Goal: Register for event/course

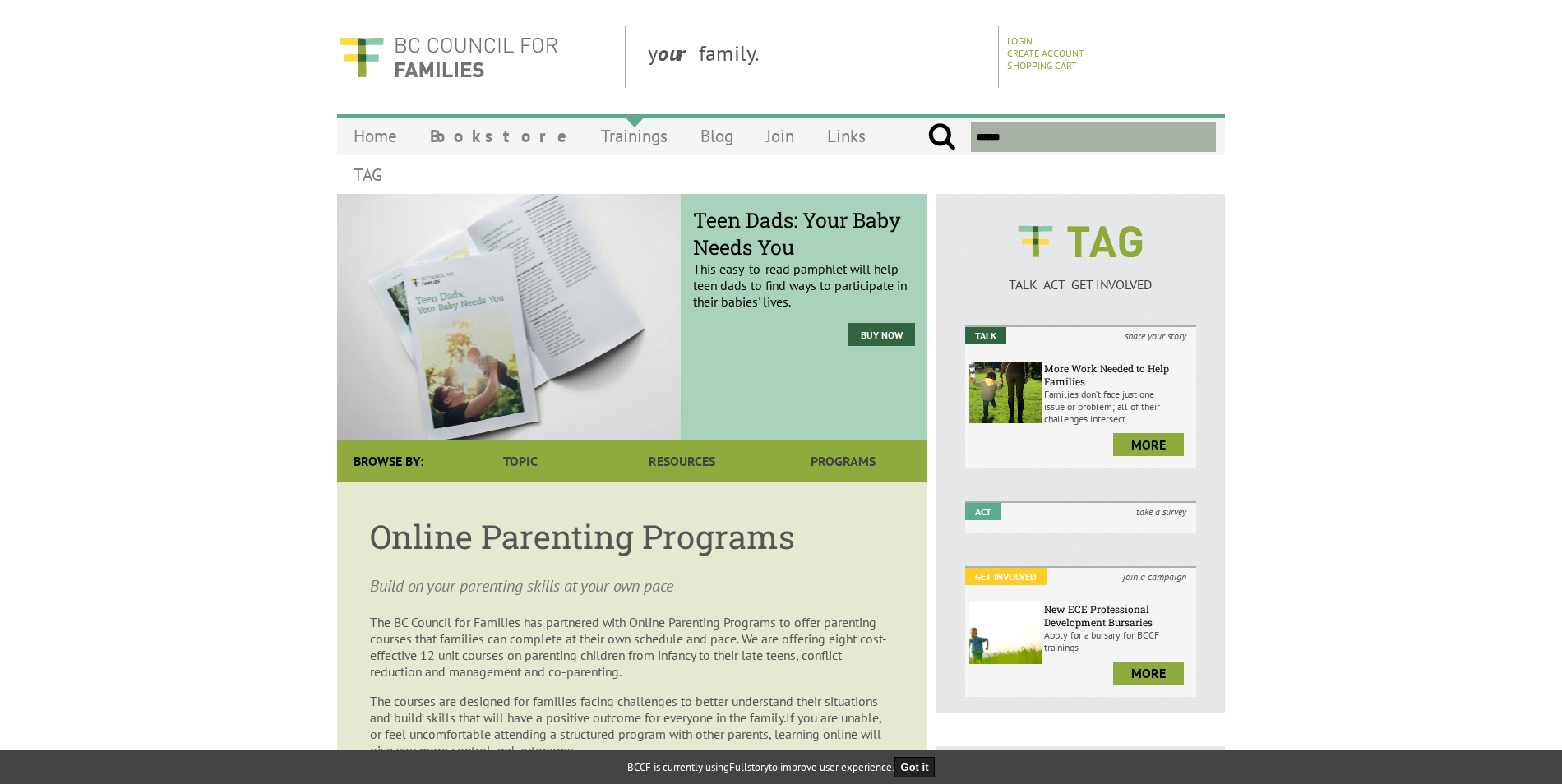
click at [584, 135] on link "Trainings" at bounding box center [634, 136] width 99 height 38
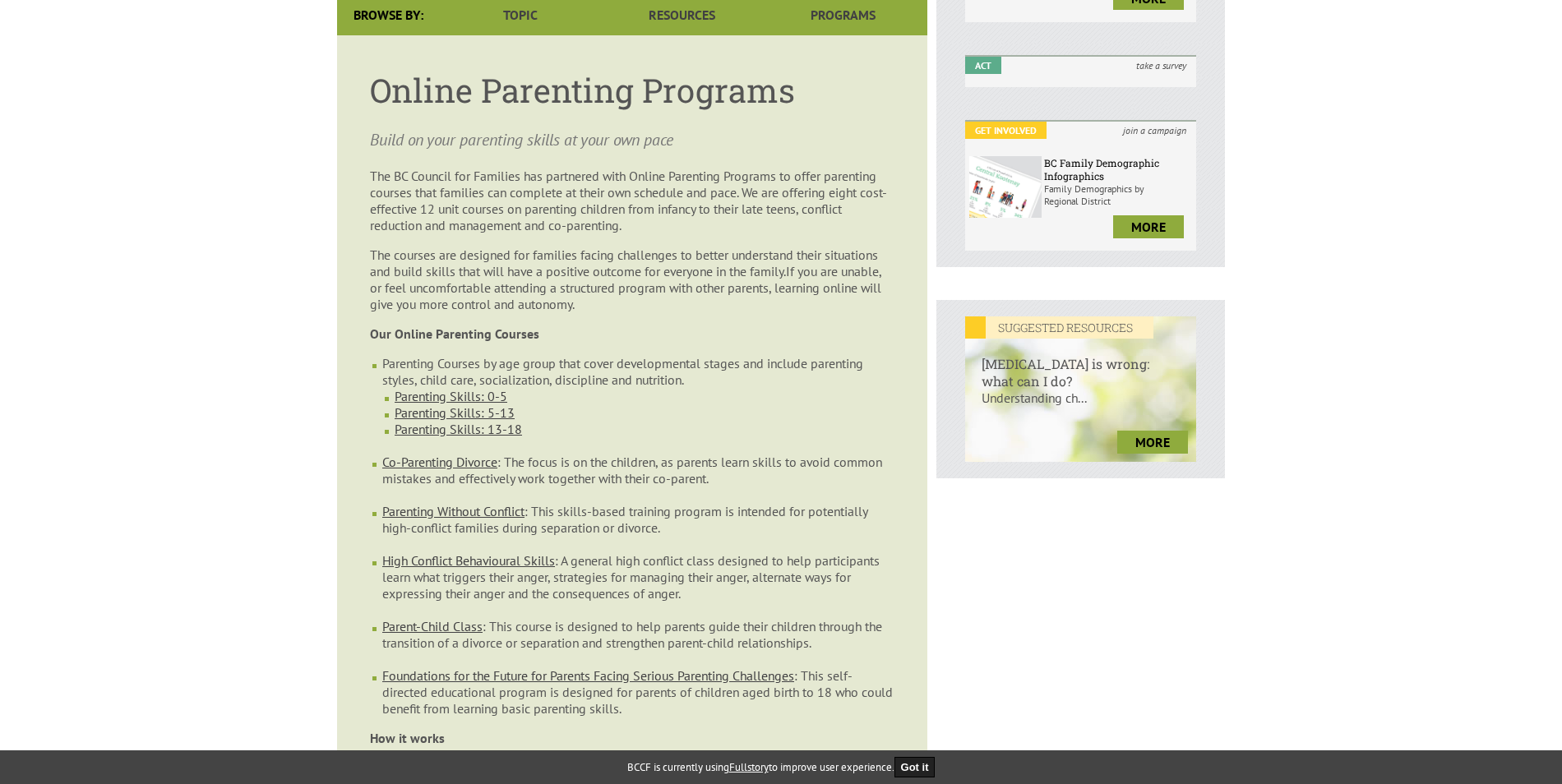
scroll to position [493, 0]
